Goal: Task Accomplishment & Management: Manage account settings

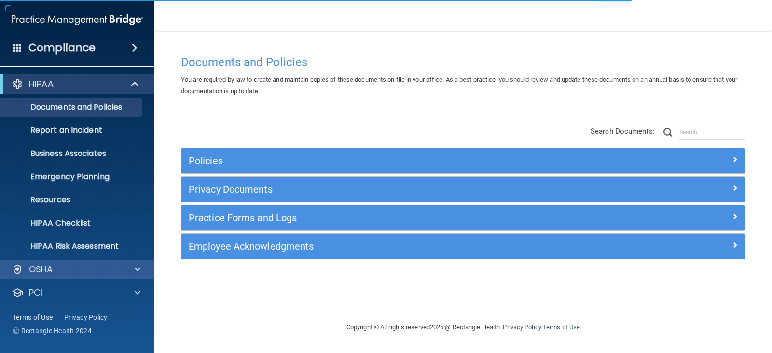
scroll to position [48, 0]
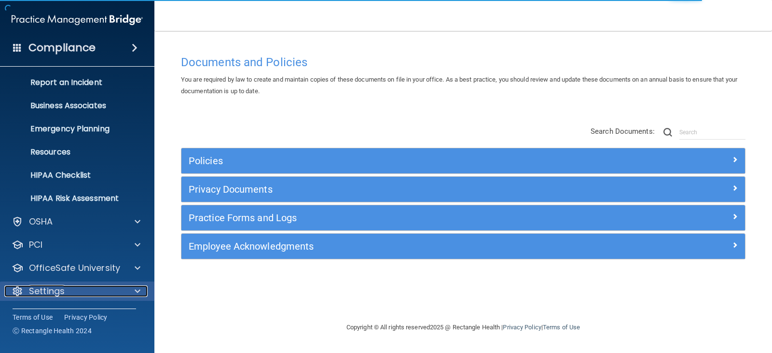
click at [137, 290] on span at bounding box center [138, 291] width 6 height 12
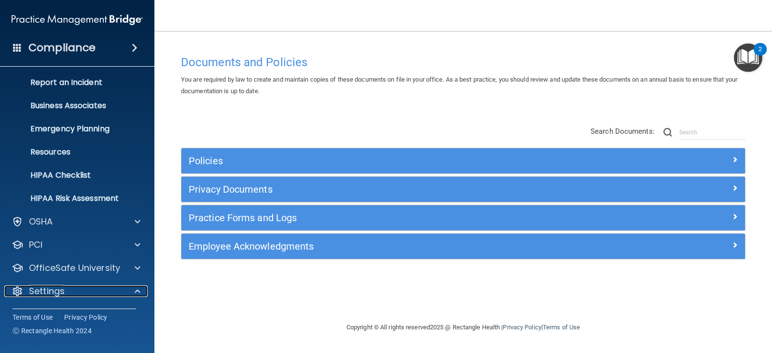
scroll to position [140, 0]
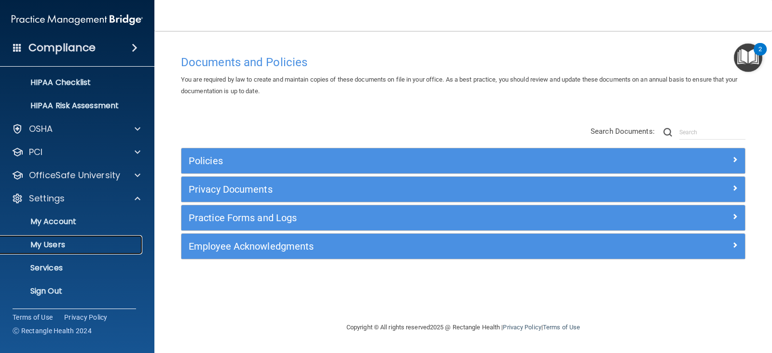
click at [56, 240] on p "My Users" at bounding box center [72, 245] width 132 height 10
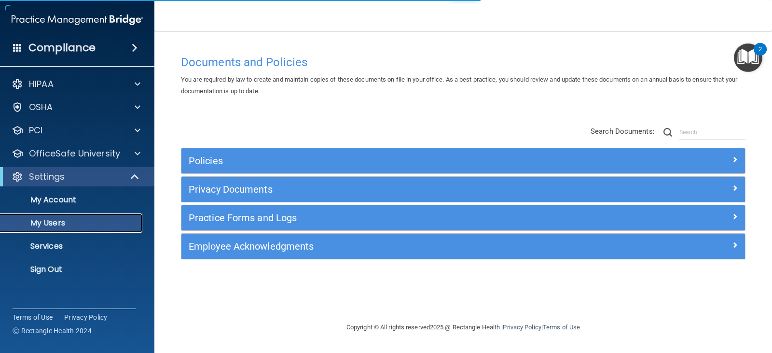
select select "20"
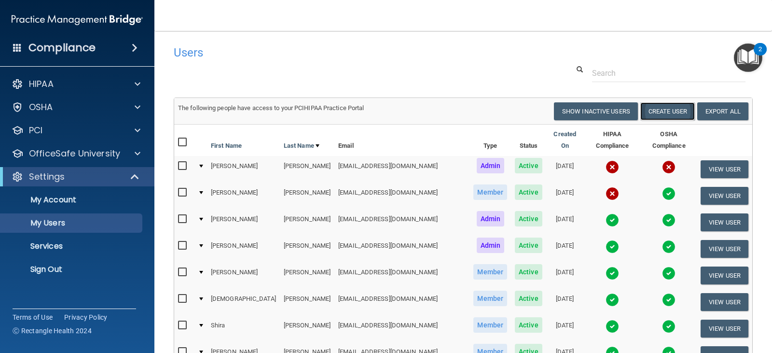
click at [666, 111] on button "Create User" at bounding box center [668, 111] width 55 height 18
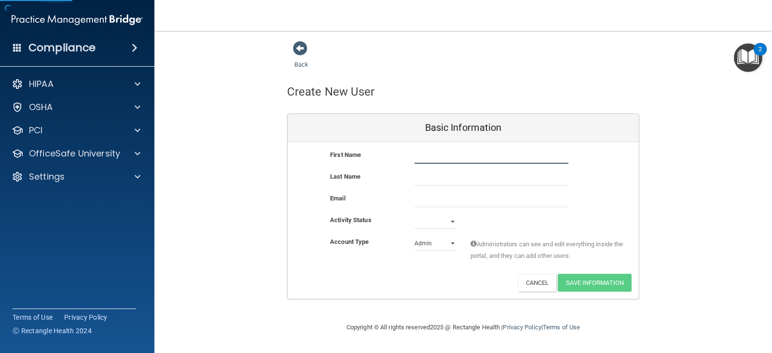
drag, startPoint x: 425, startPoint y: 154, endPoint x: 497, endPoint y: 152, distance: 72.4
click at [426, 154] on input "text" at bounding box center [492, 156] width 154 height 14
type input "[PERSON_NAME]"
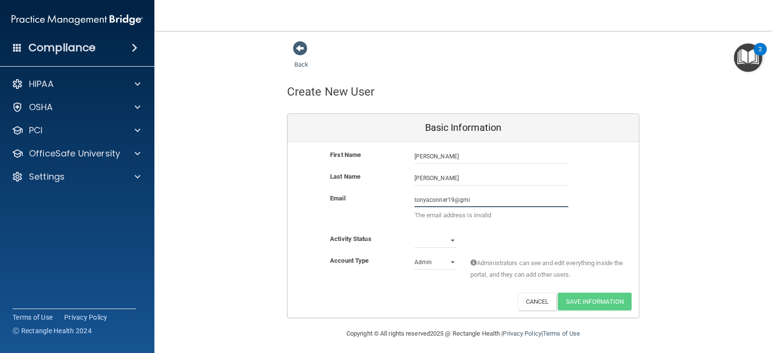
click at [494, 204] on input "tonyaconner19@gmi" at bounding box center [492, 200] width 154 height 14
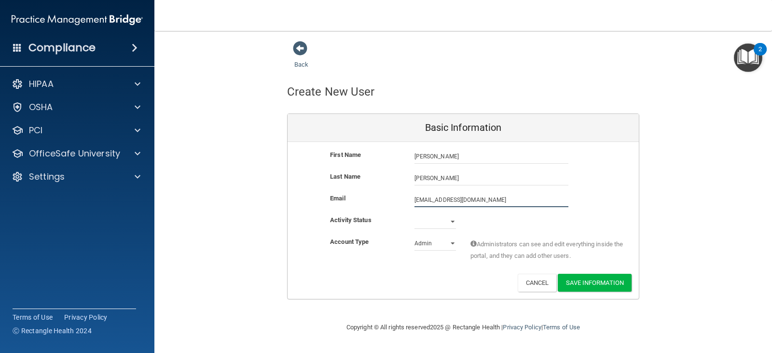
type input "[EMAIL_ADDRESS][DOMAIN_NAME]"
click at [451, 219] on select "Active Inactive" at bounding box center [436, 223] width 42 height 14
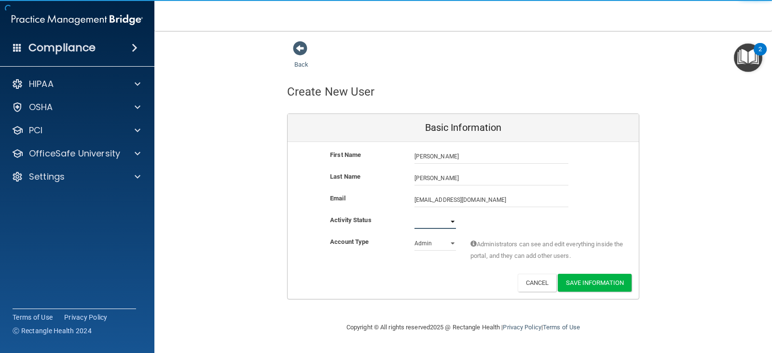
select select "active"
click at [415, 214] on select "Active Inactive" at bounding box center [436, 221] width 42 height 14
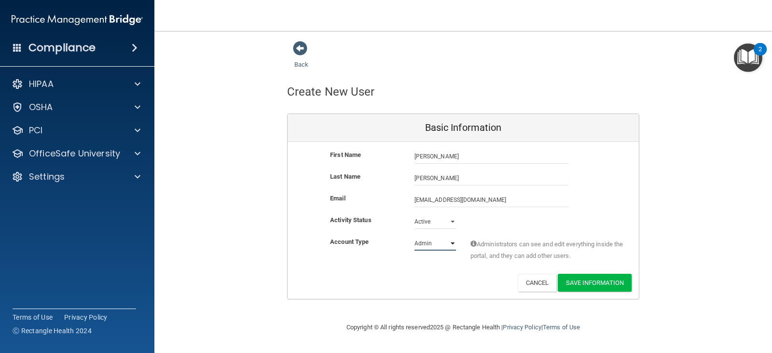
click at [449, 241] on select "Admin Member" at bounding box center [436, 243] width 42 height 14
select select "practice_member"
click at [415, 236] on select "Admin Member" at bounding box center [436, 243] width 42 height 14
click at [589, 283] on button "Save Information" at bounding box center [595, 283] width 74 height 18
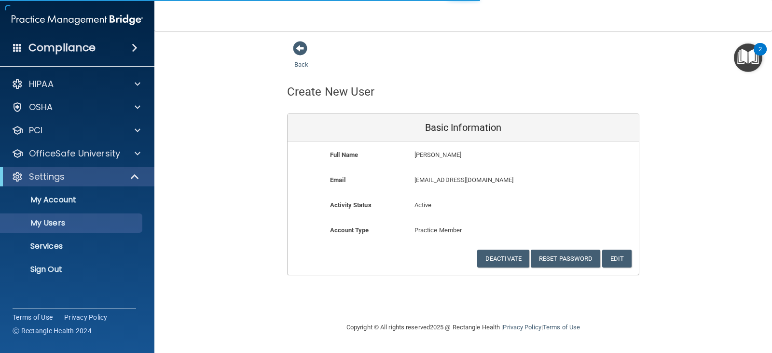
select select "20"
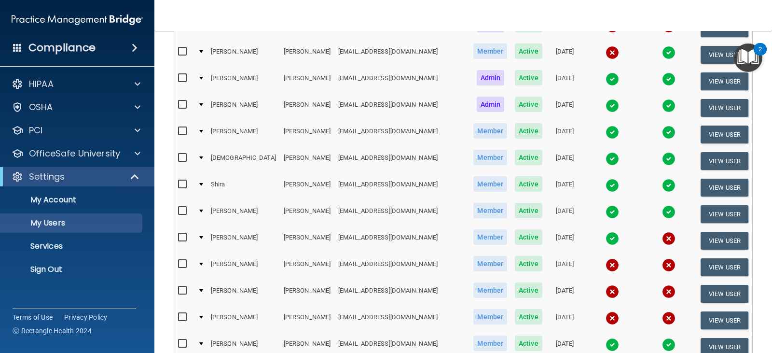
scroll to position [290, 0]
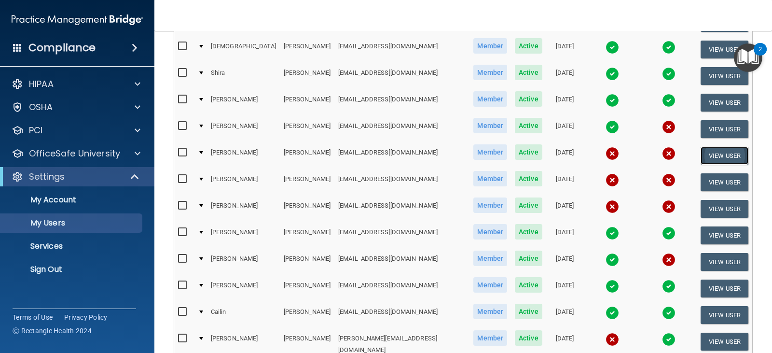
click at [723, 147] on button "View User" at bounding box center [725, 156] width 48 height 18
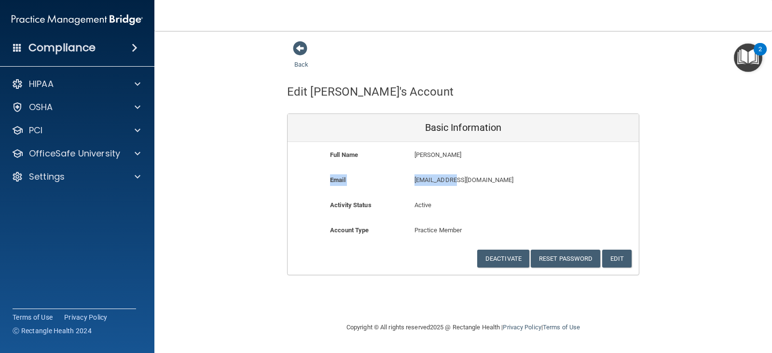
drag, startPoint x: 449, startPoint y: 192, endPoint x: 455, endPoint y: 201, distance: 11.0
click at [450, 195] on div "Email [EMAIL_ADDRESS][DOMAIN_NAME] [EMAIL_ADDRESS][DOMAIN_NAME]" at bounding box center [463, 186] width 351 height 25
click at [432, 231] on p "Practice Member" at bounding box center [464, 230] width 98 height 12
click at [432, 155] on p "[PERSON_NAME]" at bounding box center [492, 155] width 154 height 12
click at [302, 49] on span at bounding box center [300, 48] width 14 height 14
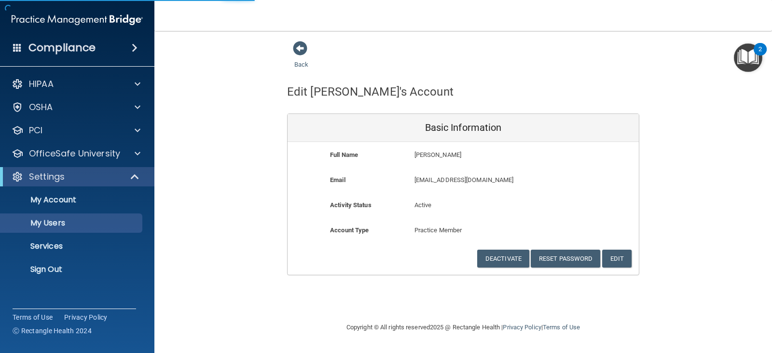
select select "20"
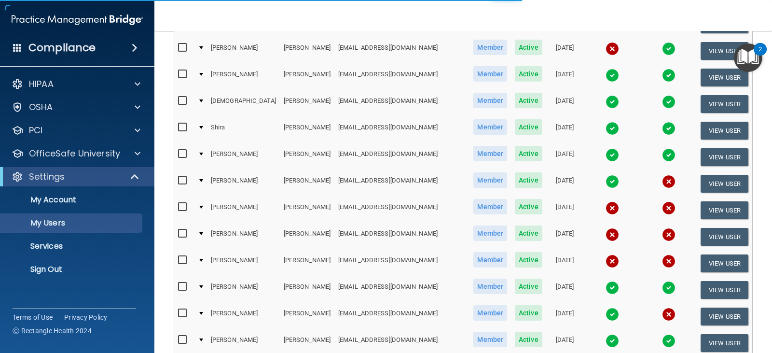
scroll to position [241, 0]
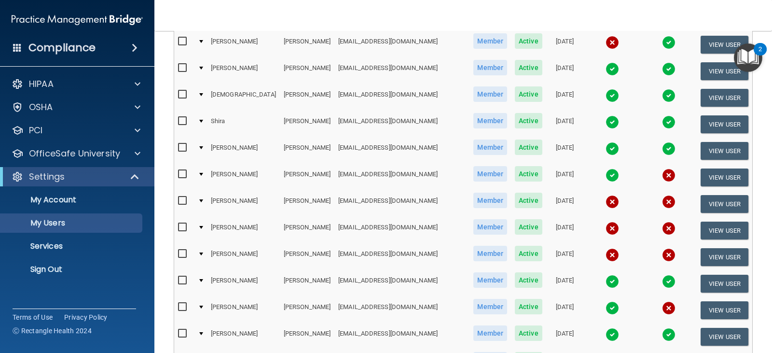
click at [184, 197] on input "checkbox" at bounding box center [183, 201] width 11 height 8
checkbox input "true"
click at [182, 250] on input "checkbox" at bounding box center [183, 254] width 11 height 8
checkbox input "true"
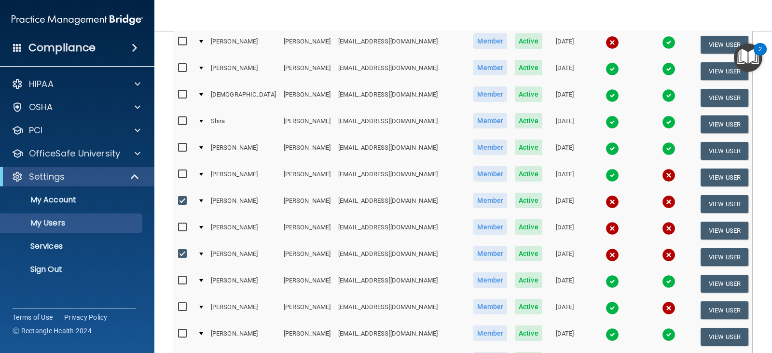
click at [182, 303] on input "checkbox" at bounding box center [183, 307] width 11 height 8
checkbox input "true"
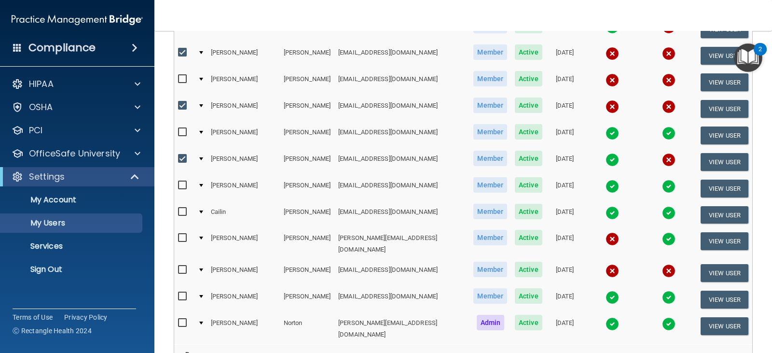
scroll to position [435, 0]
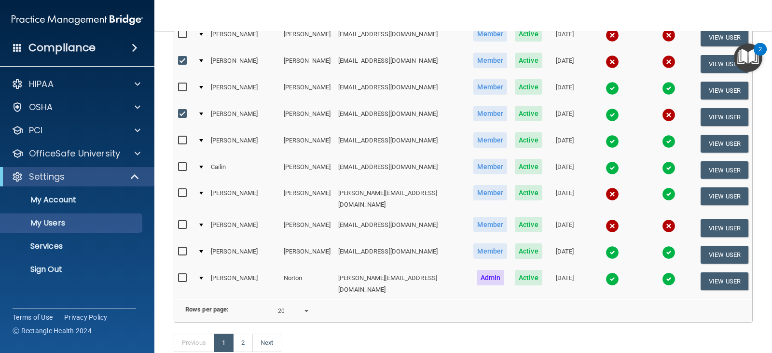
click at [179, 221] on input "checkbox" at bounding box center [183, 225] width 11 height 8
checkbox input "true"
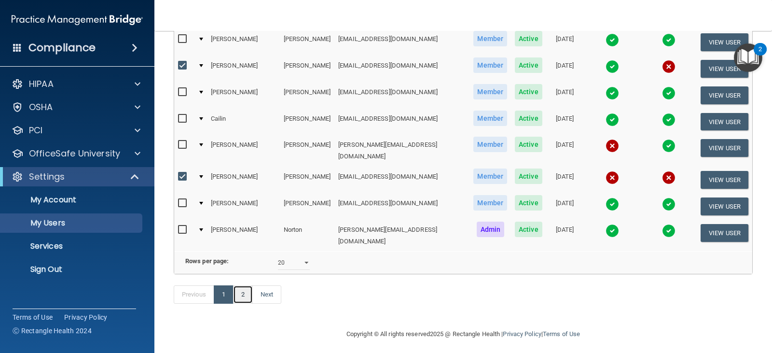
click at [244, 291] on link "2" at bounding box center [243, 294] width 20 height 18
select select "20"
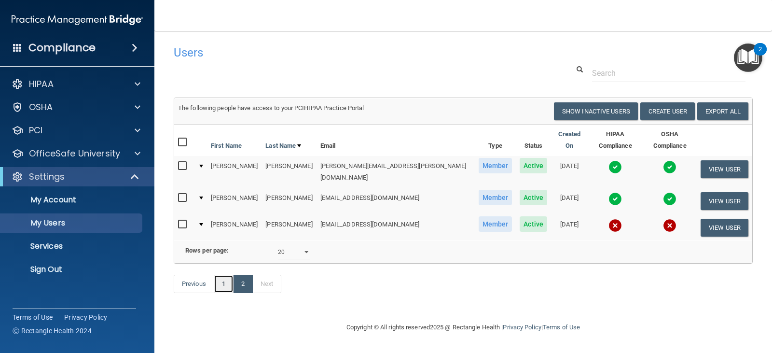
click at [223, 284] on link "1" at bounding box center [224, 284] width 20 height 18
select select "20"
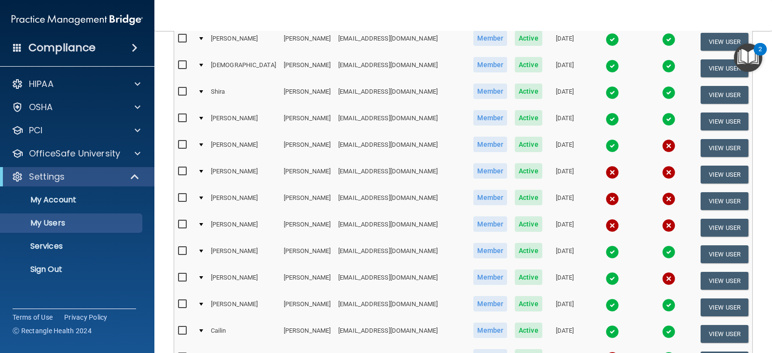
scroll to position [241, 0]
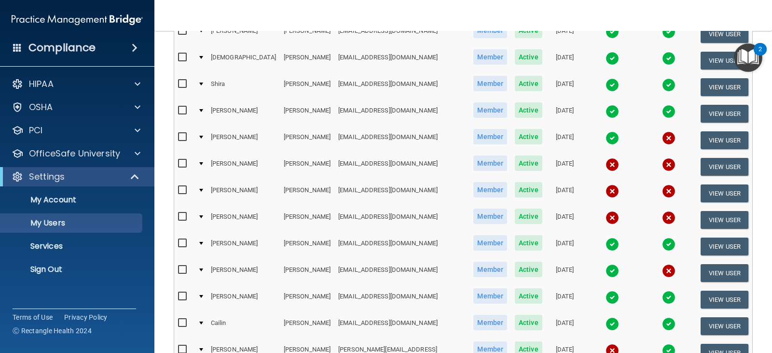
click at [183, 133] on input "checkbox" at bounding box center [183, 137] width 11 height 8
checkbox input "true"
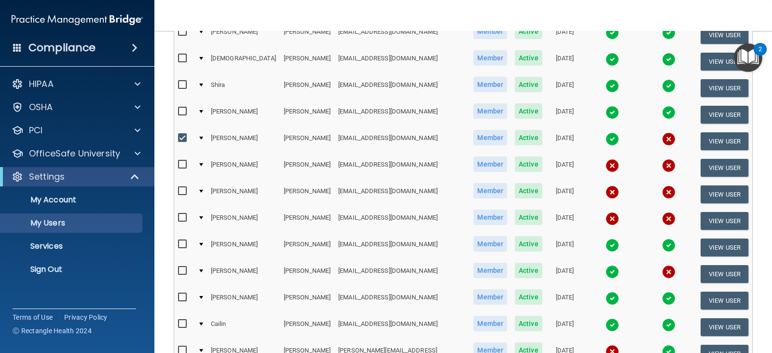
scroll to position [242, 0]
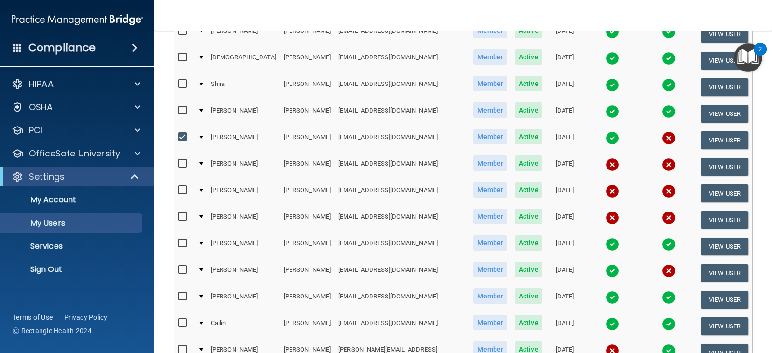
drag, startPoint x: 181, startPoint y: 155, endPoint x: 182, endPoint y: 162, distance: 6.4
click at [181, 160] on input "checkbox" at bounding box center [183, 164] width 11 height 8
checkbox input "true"
click at [183, 186] on input "checkbox" at bounding box center [183, 190] width 11 height 8
checkbox input "true"
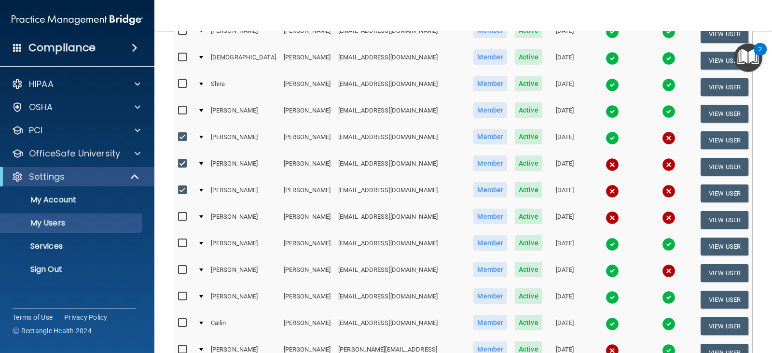
click at [182, 213] on input "checkbox" at bounding box center [183, 217] width 11 height 8
checkbox input "true"
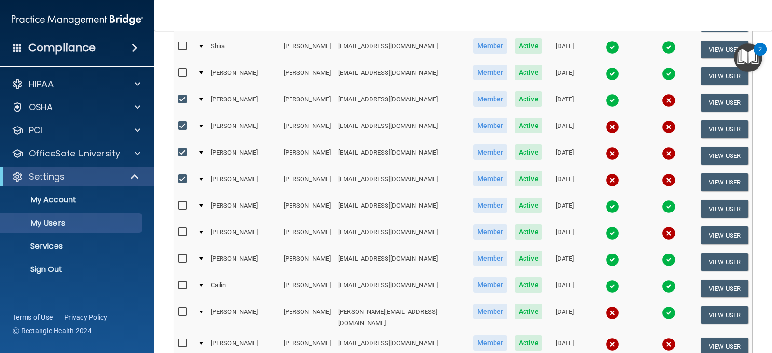
scroll to position [387, 0]
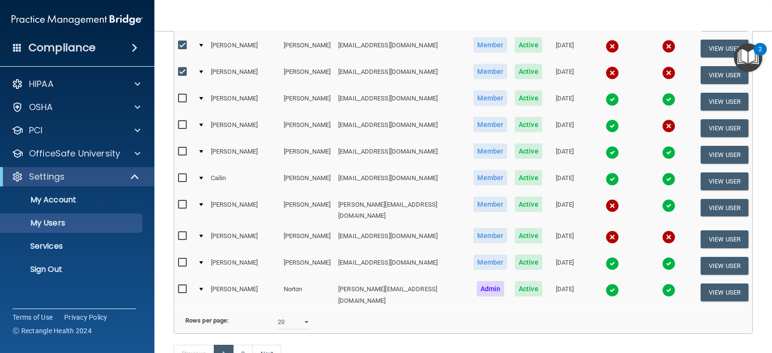
drag, startPoint x: 182, startPoint y: 114, endPoint x: 200, endPoint y: 143, distance: 34.7
click at [182, 121] on input "checkbox" at bounding box center [183, 125] width 11 height 8
checkbox input "true"
click at [182, 232] on input "checkbox" at bounding box center [183, 236] width 11 height 8
checkbox input "true"
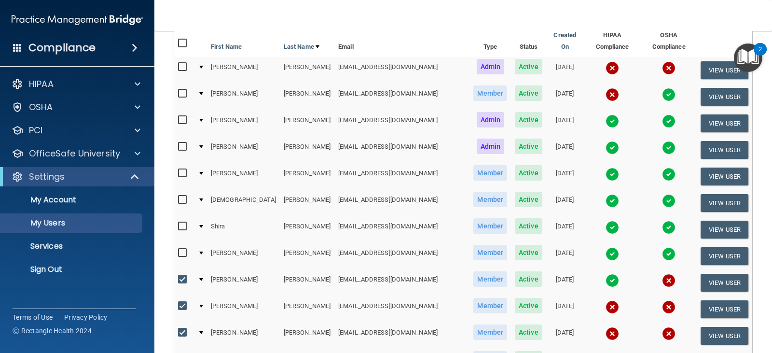
scroll to position [0, 0]
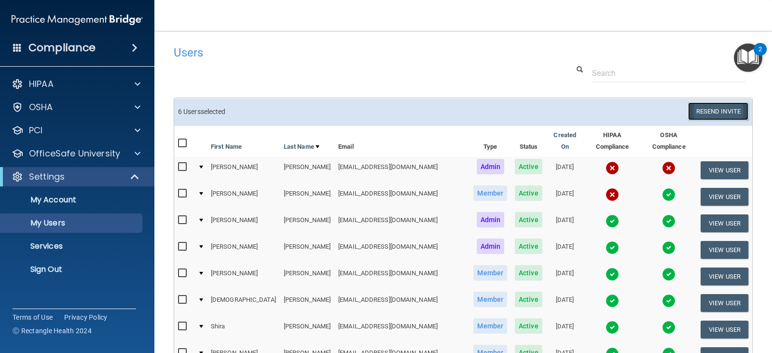
click at [728, 110] on button "Resend Invite" at bounding box center [718, 111] width 60 height 18
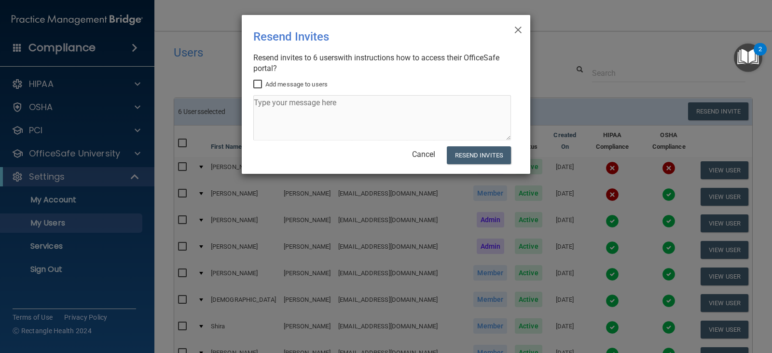
drag, startPoint x: 255, startPoint y: 86, endPoint x: 262, endPoint y: 97, distance: 13.0
click at [255, 86] on input "Add message to users" at bounding box center [258, 85] width 11 height 8
checkbox input "true"
click at [265, 106] on textarea at bounding box center [382, 117] width 258 height 45
type textarea "Please complete training"
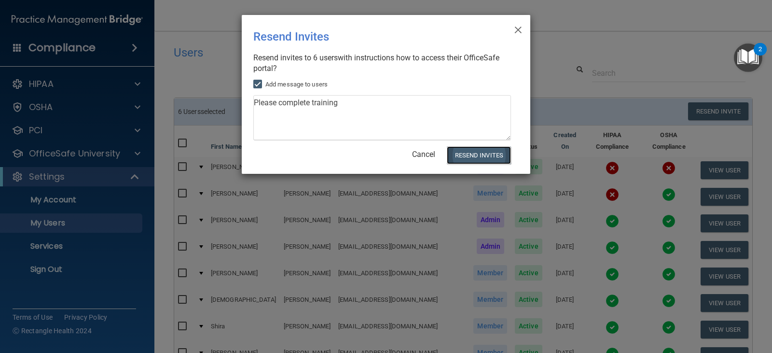
click at [496, 156] on button "Resend Invites" at bounding box center [479, 155] width 64 height 18
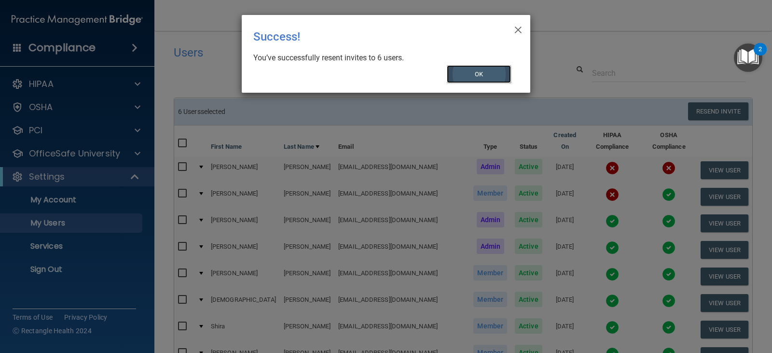
click at [482, 74] on button "OK" at bounding box center [479, 74] width 65 height 18
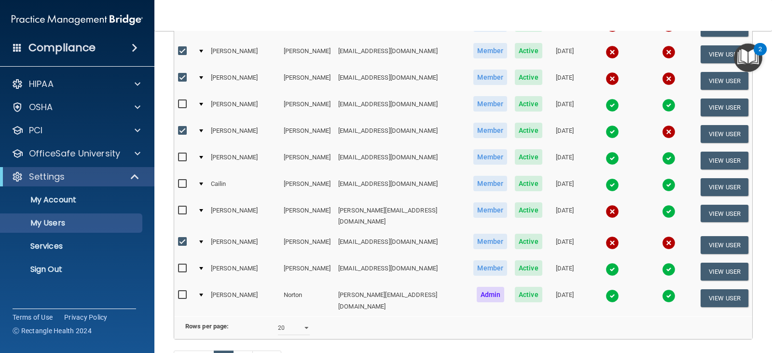
scroll to position [386, 0]
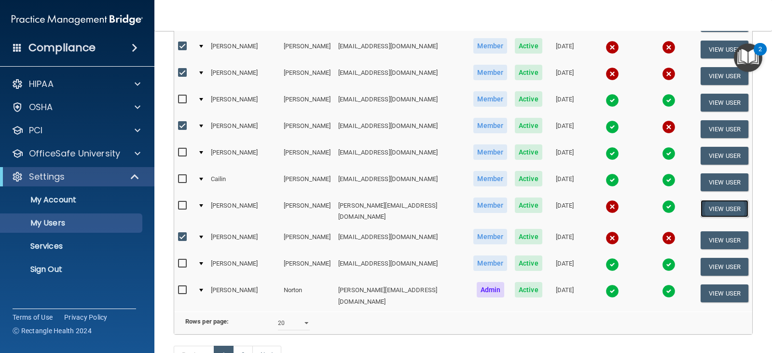
click at [728, 200] on button "View User" at bounding box center [725, 209] width 48 height 18
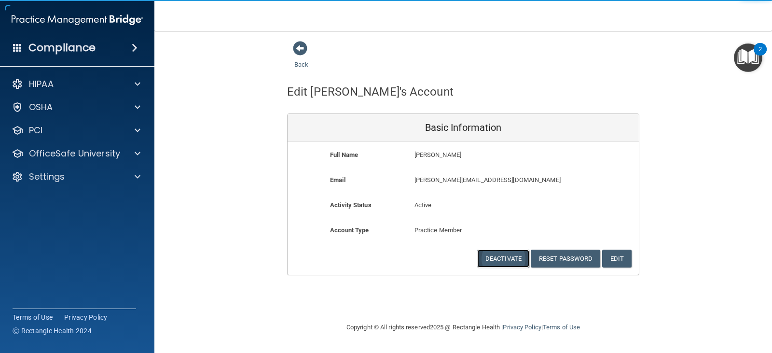
click at [490, 259] on button "Deactivate" at bounding box center [503, 259] width 52 height 18
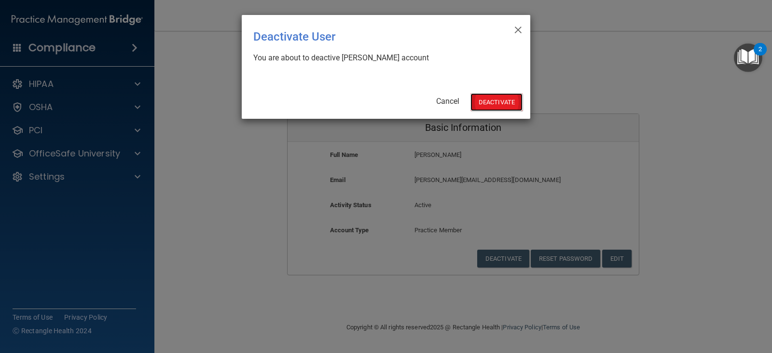
click at [491, 102] on button "Deactivate" at bounding box center [497, 102] width 52 height 18
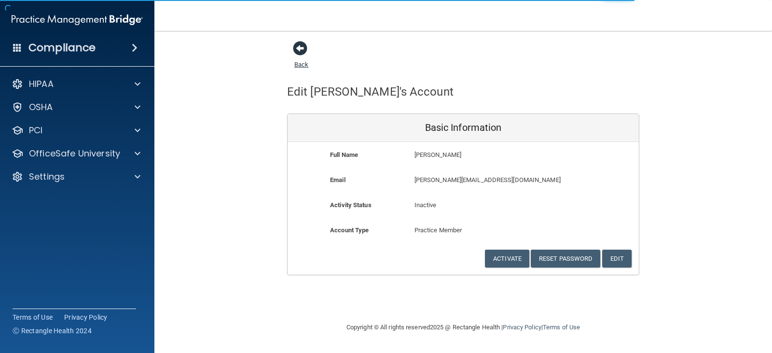
click at [299, 65] on link "Back" at bounding box center [302, 58] width 14 height 19
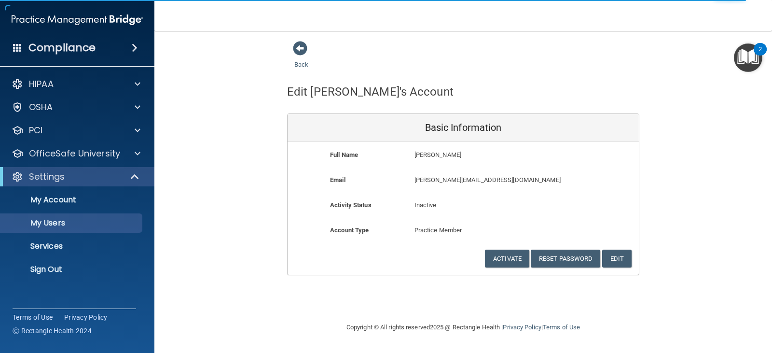
select select "20"
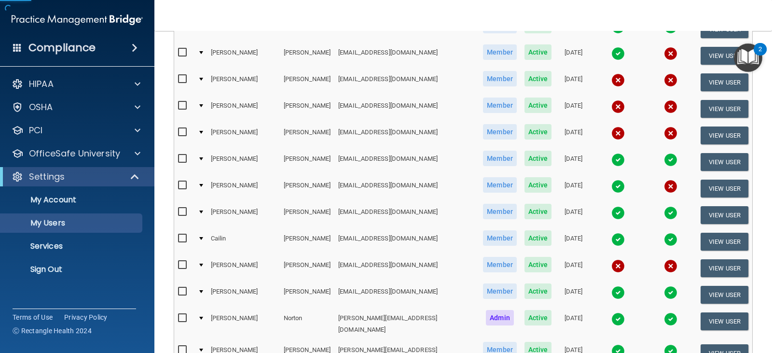
scroll to position [446, 0]
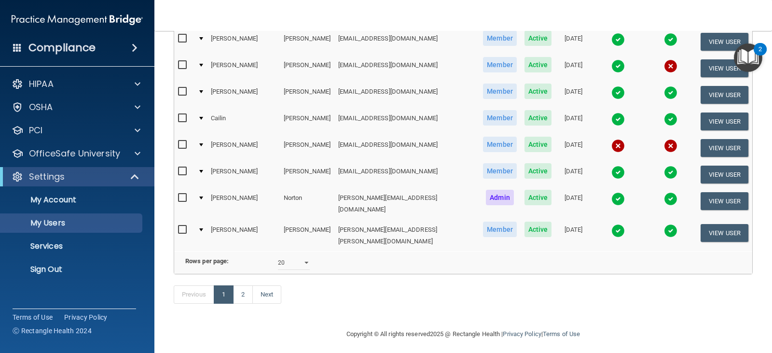
drag, startPoint x: 181, startPoint y: 188, endPoint x: 193, endPoint y: 192, distance: 13.3
click at [181, 194] on input "checkbox" at bounding box center [183, 198] width 11 height 8
checkbox input "true"
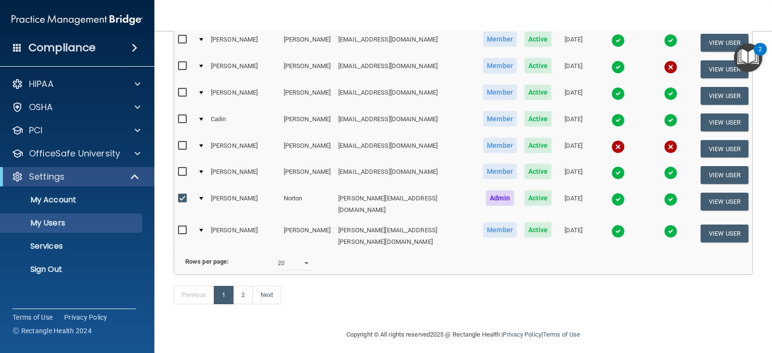
scroll to position [447, 0]
click at [710, 192] on button "View User" at bounding box center [725, 201] width 48 height 18
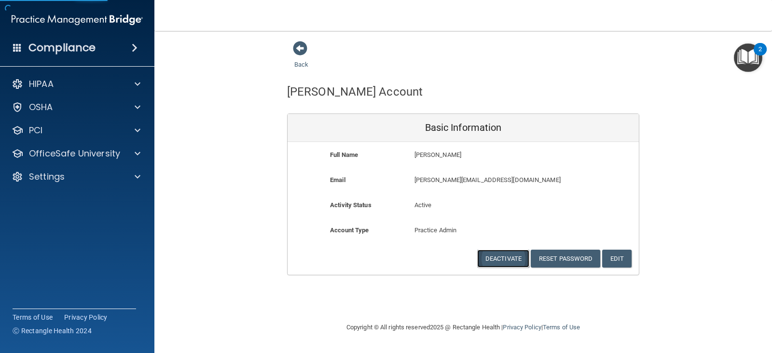
click at [505, 256] on button "Deactivate" at bounding box center [503, 259] width 52 height 18
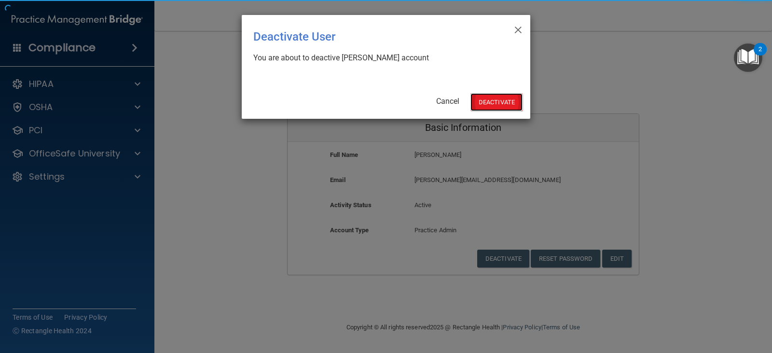
click at [498, 99] on button "Deactivate" at bounding box center [497, 102] width 52 height 18
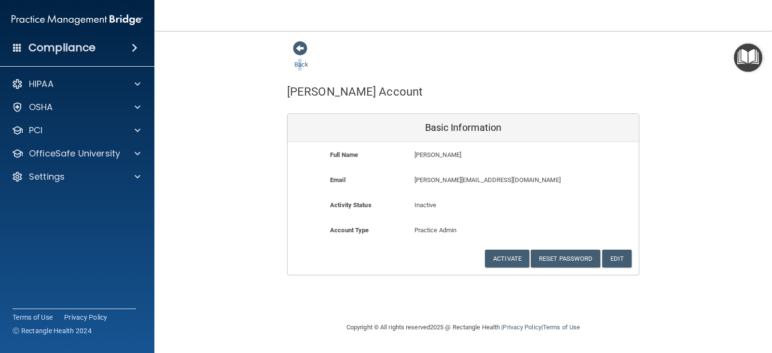
click at [300, 59] on div "Back" at bounding box center [316, 56] width 59 height 30
drag, startPoint x: 300, startPoint y: 63, endPoint x: 369, endPoint y: 53, distance: 69.8
click at [301, 64] on link "Back" at bounding box center [302, 58] width 14 height 19
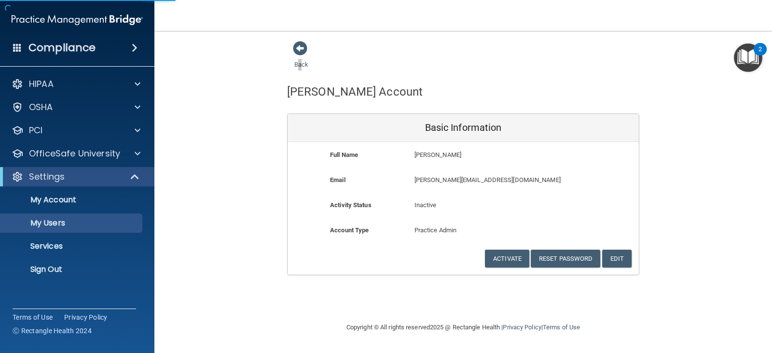
select select "20"
